Goal: Find specific page/section: Find specific page/section

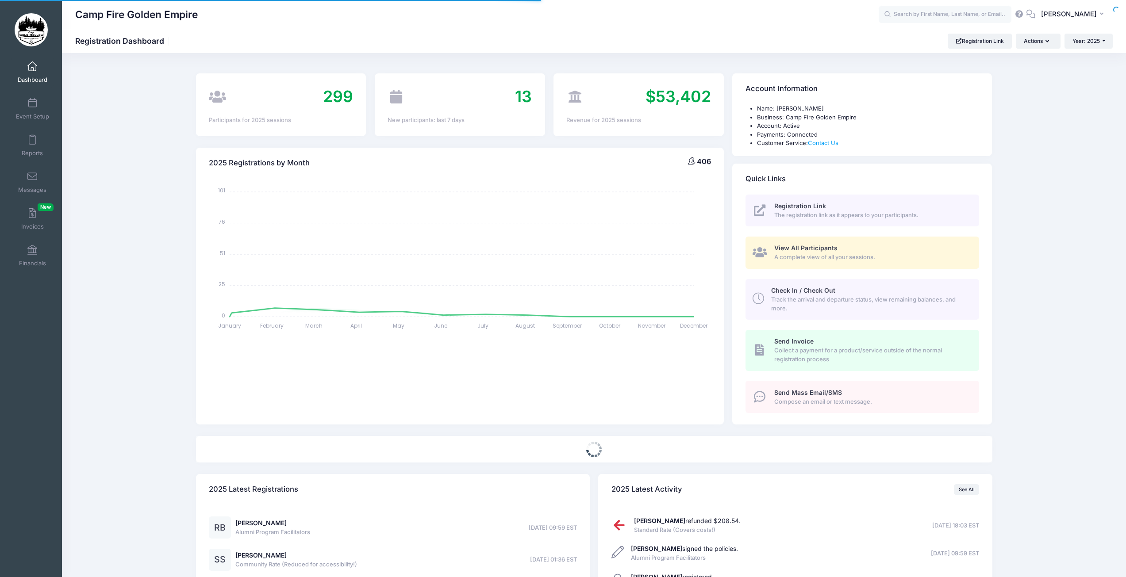
select select
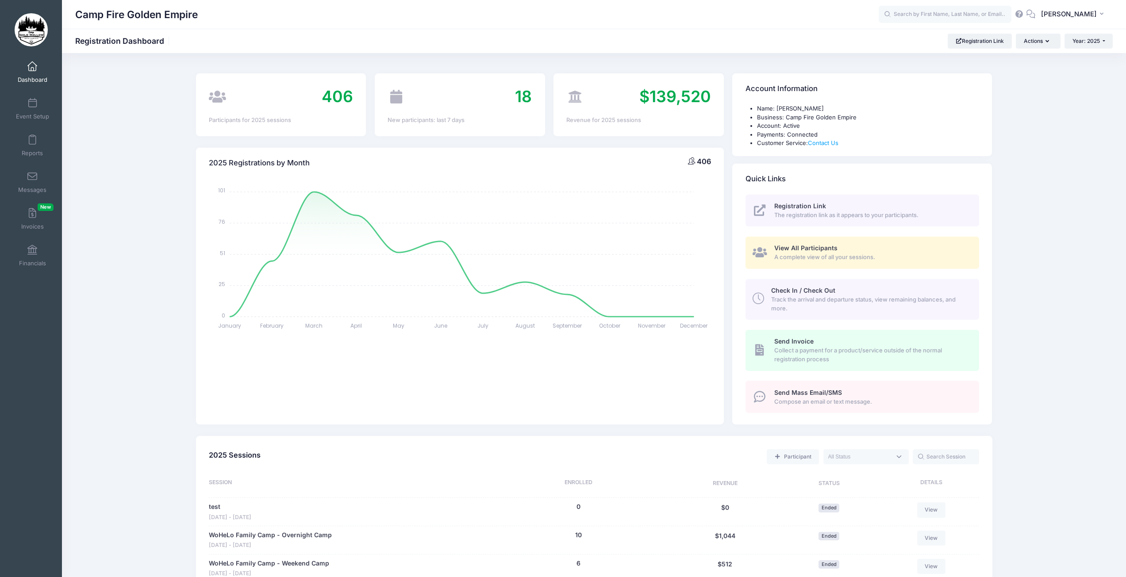
click at [824, 255] on span "A complete view of all your sessions." at bounding box center [871, 257] width 195 height 9
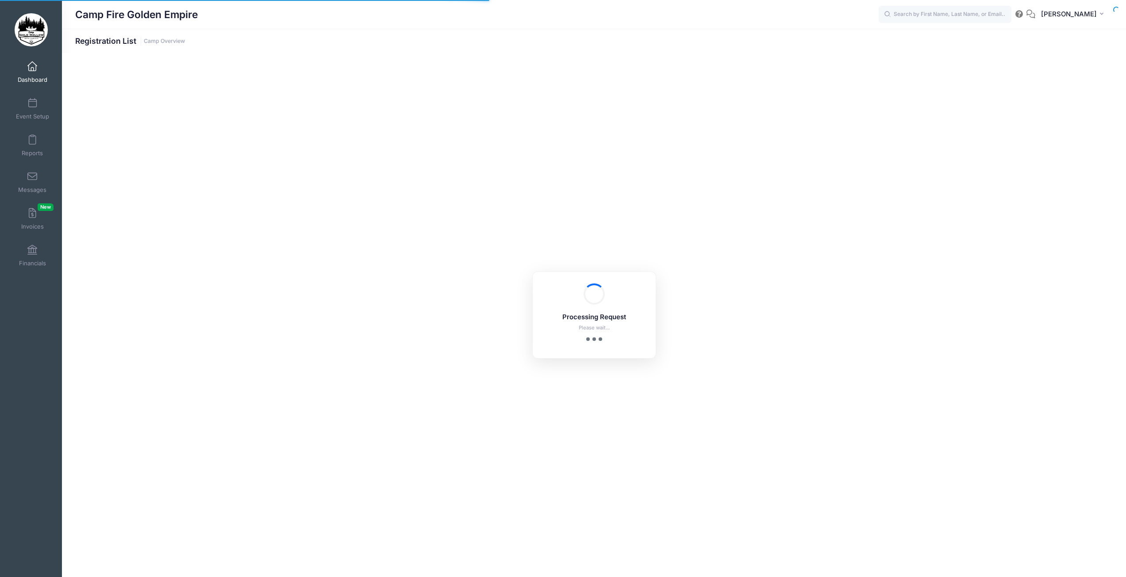
select select "10"
